Goal: Information Seeking & Learning: Learn about a topic

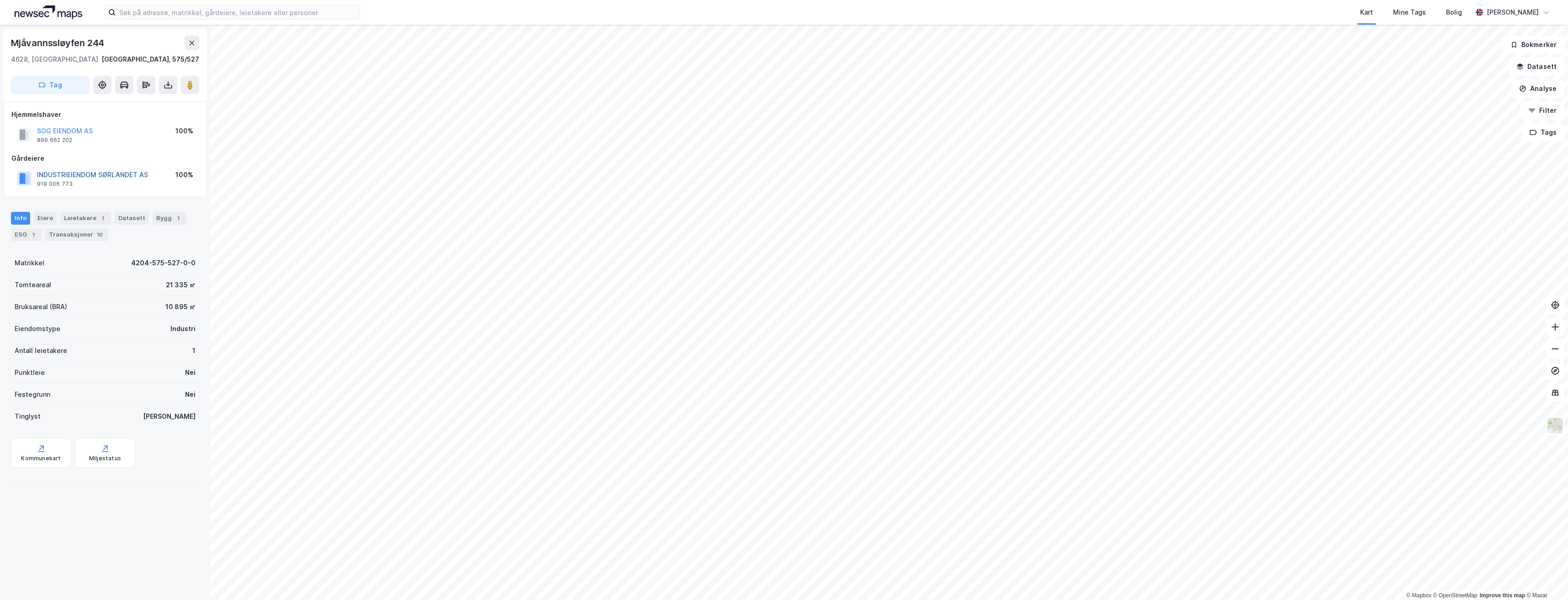
click at [0, 0] on button "INDUSTRIEIENDOM SØRLANDET AS" at bounding box center [0, 0] width 0 height 0
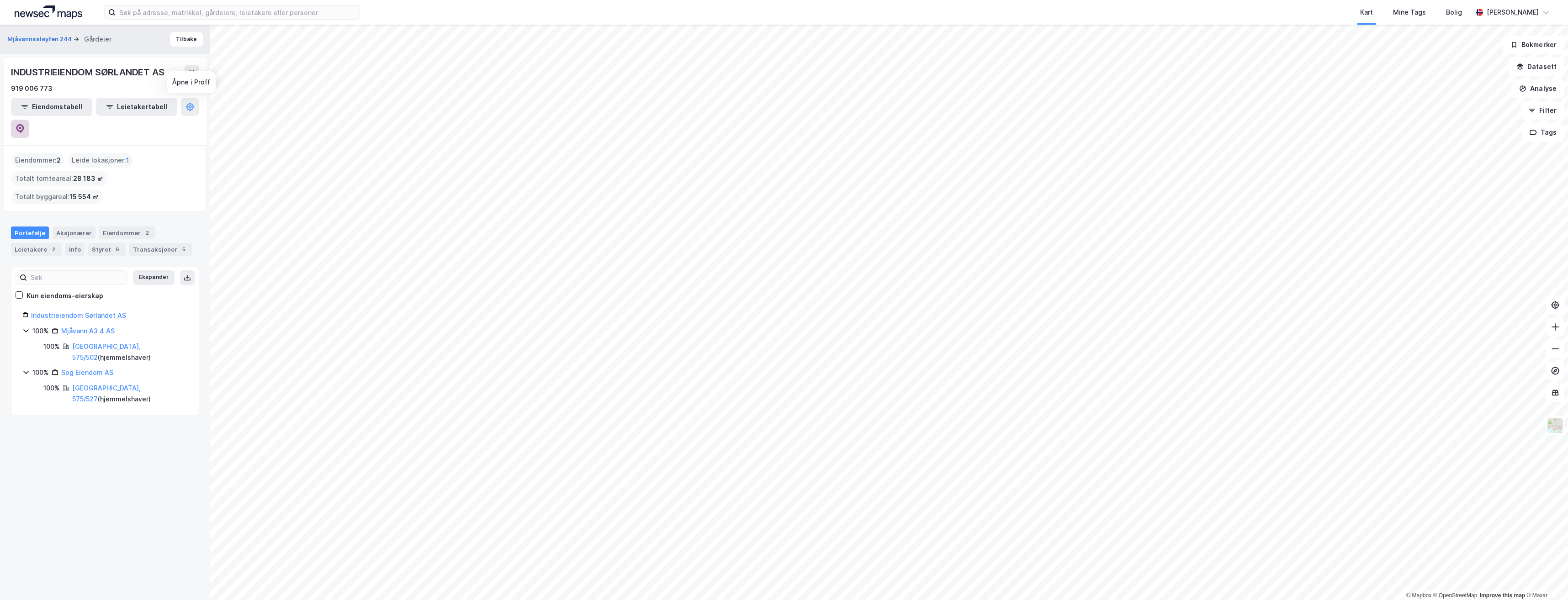
click at [25, 124] on icon at bounding box center [20, 128] width 9 height 9
